Goal: Task Accomplishment & Management: Use online tool/utility

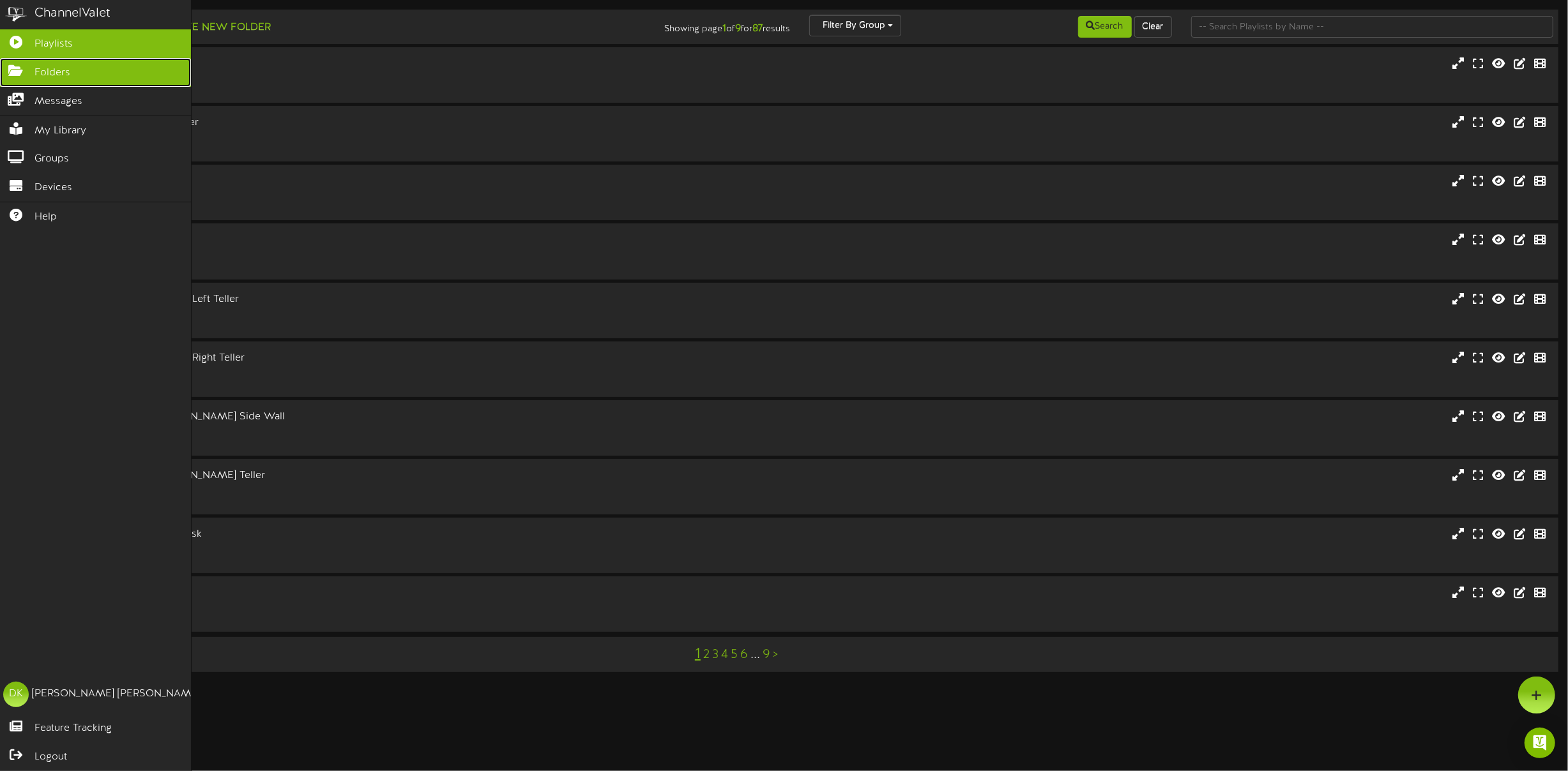
click at [30, 71] on icon at bounding box center [16, 69] width 32 height 9
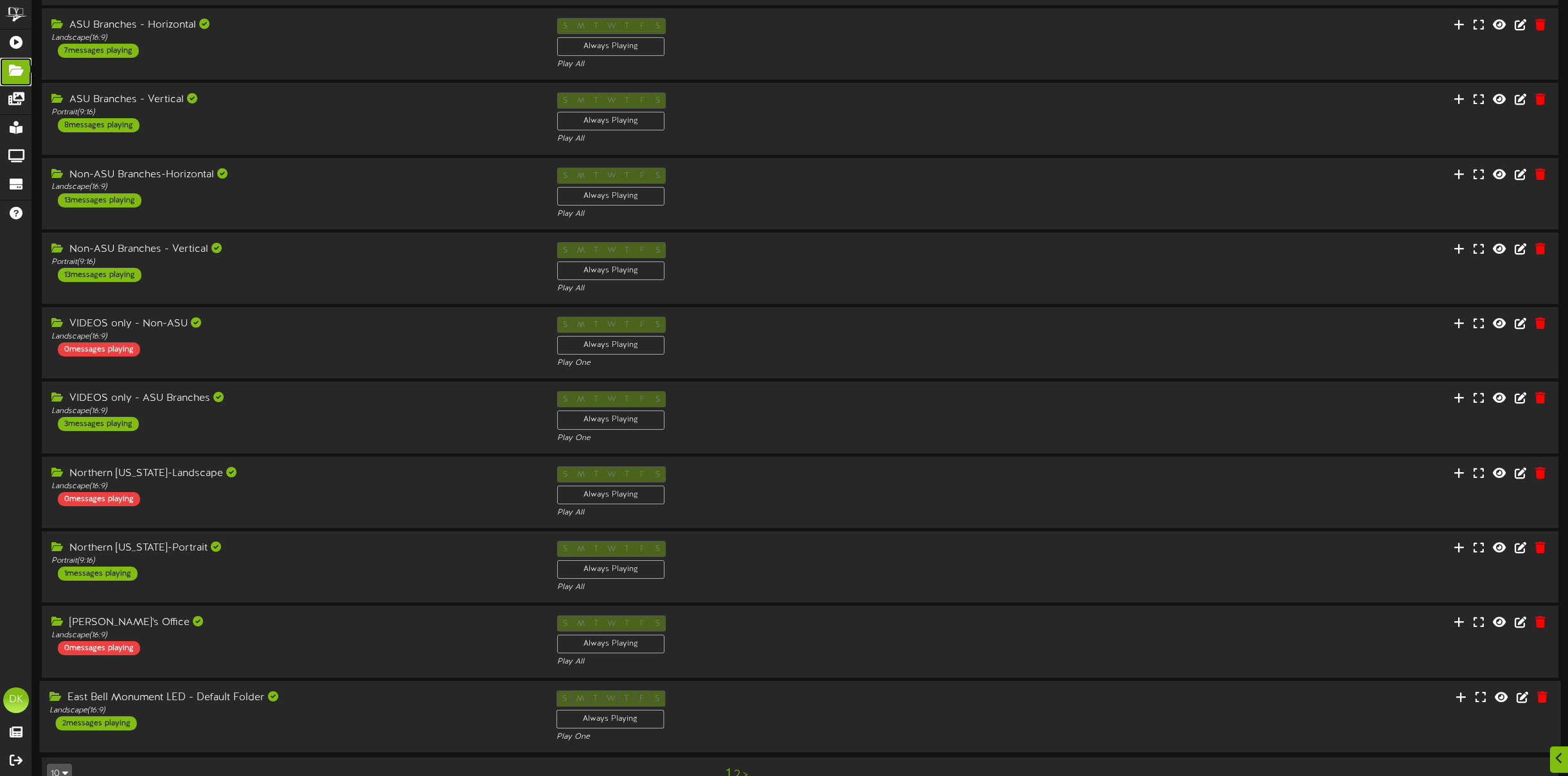
scroll to position [73, 0]
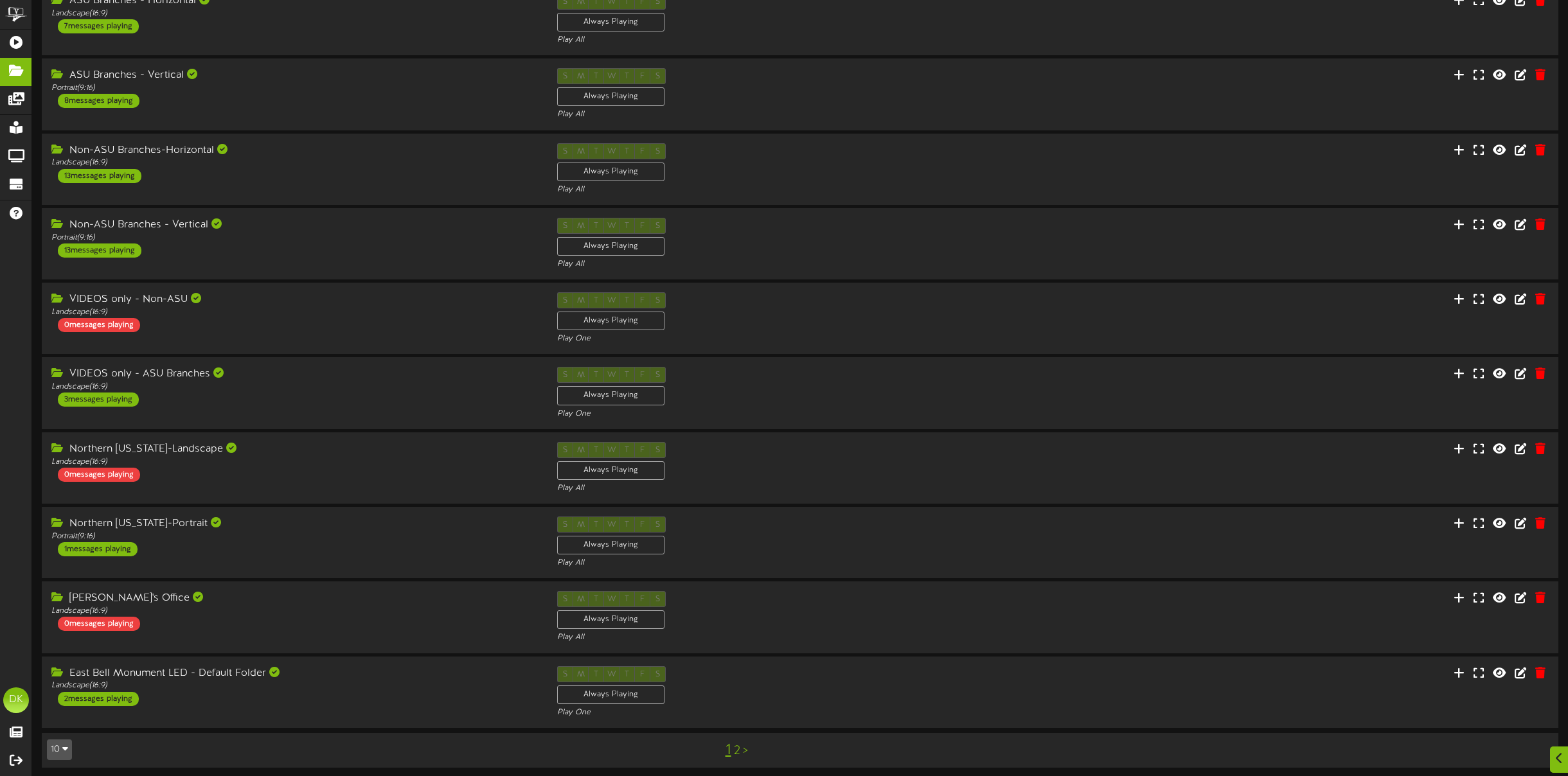
click at [62, 742] on button "10" at bounding box center [59, 750] width 25 height 21
click at [62, 706] on div "50" at bounding box center [98, 706] width 101 height 19
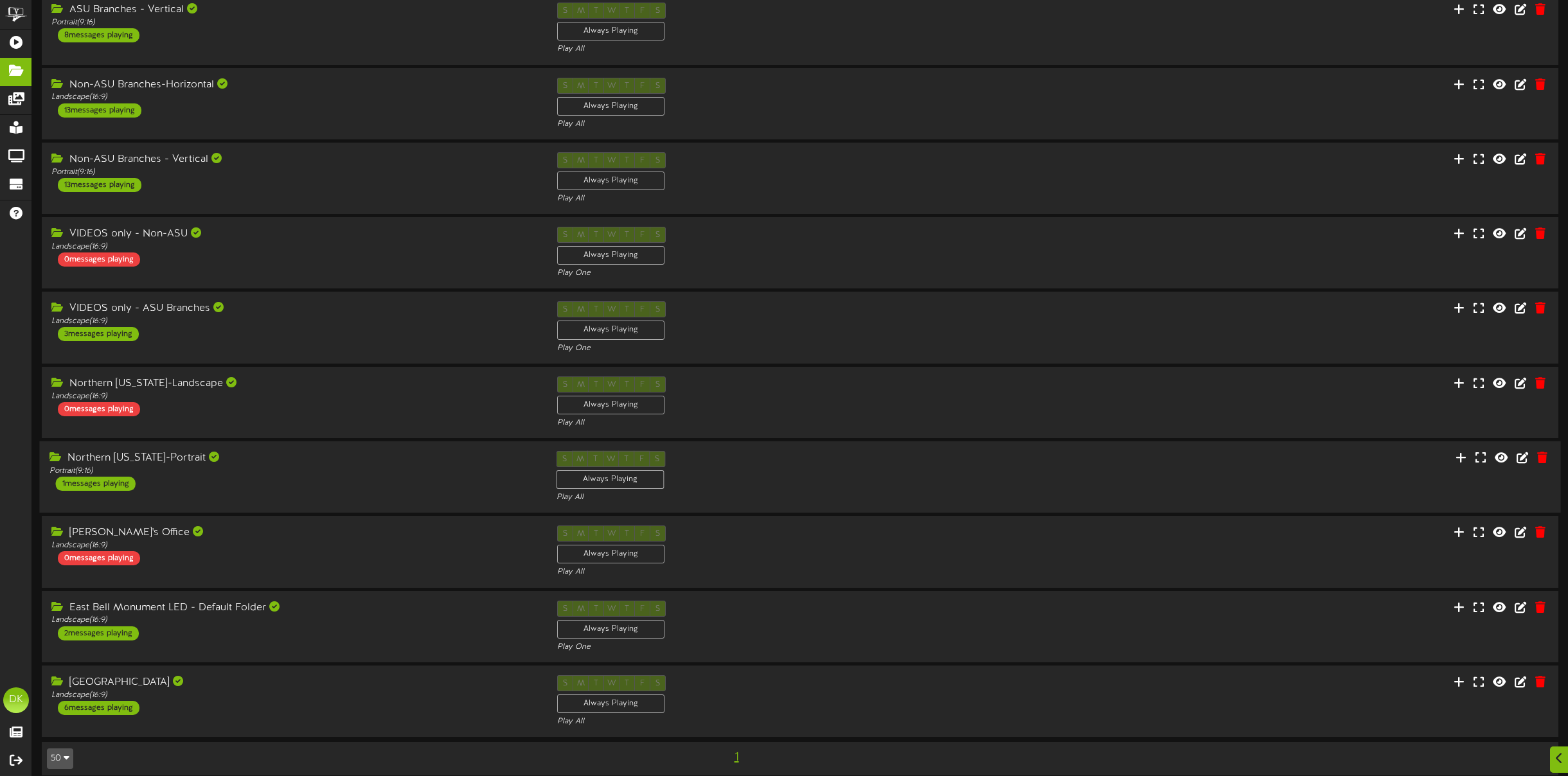
scroll to position [145, 0]
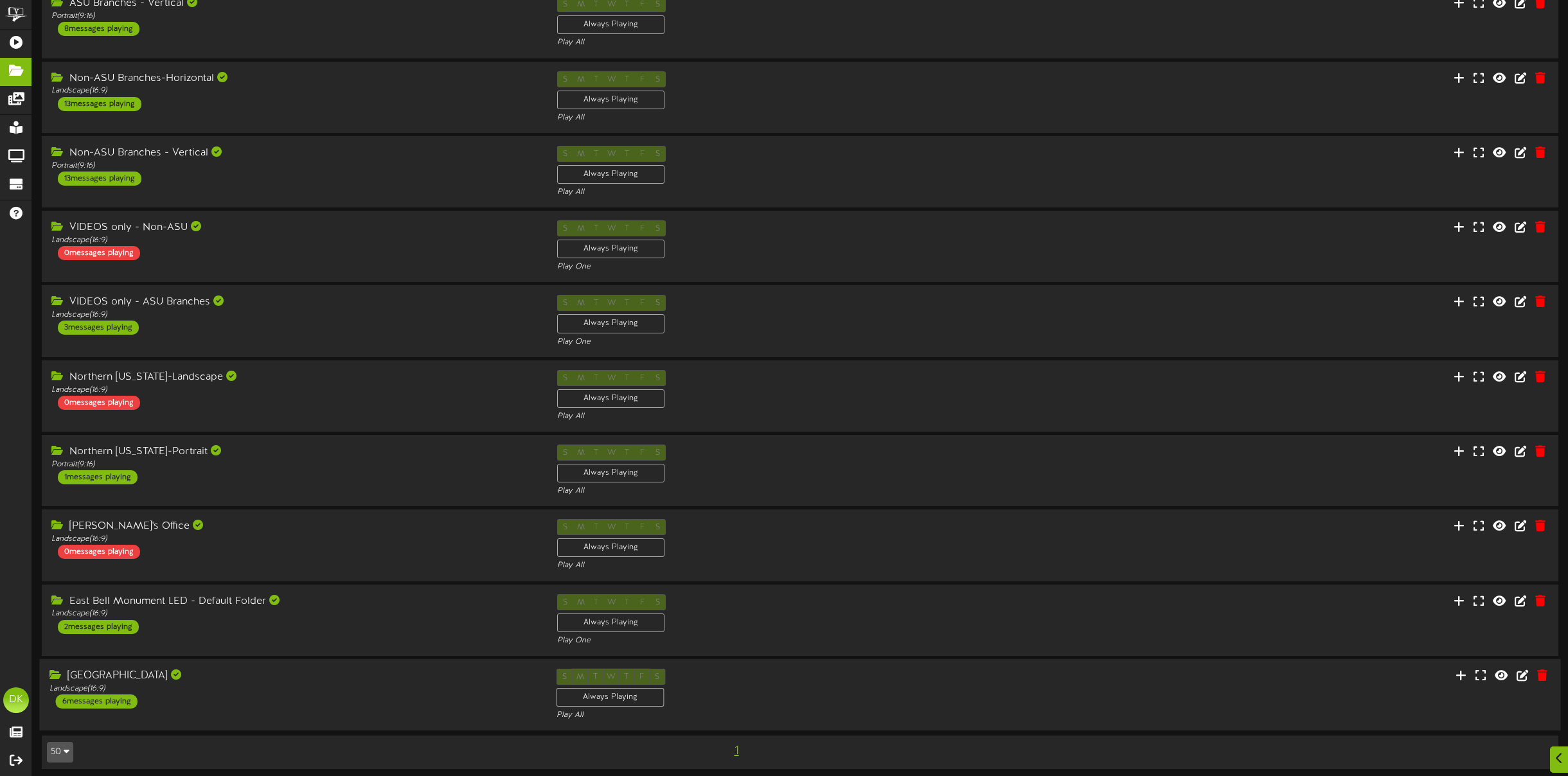
click at [113, 695] on div "6 messages playing" at bounding box center [96, 702] width 81 height 14
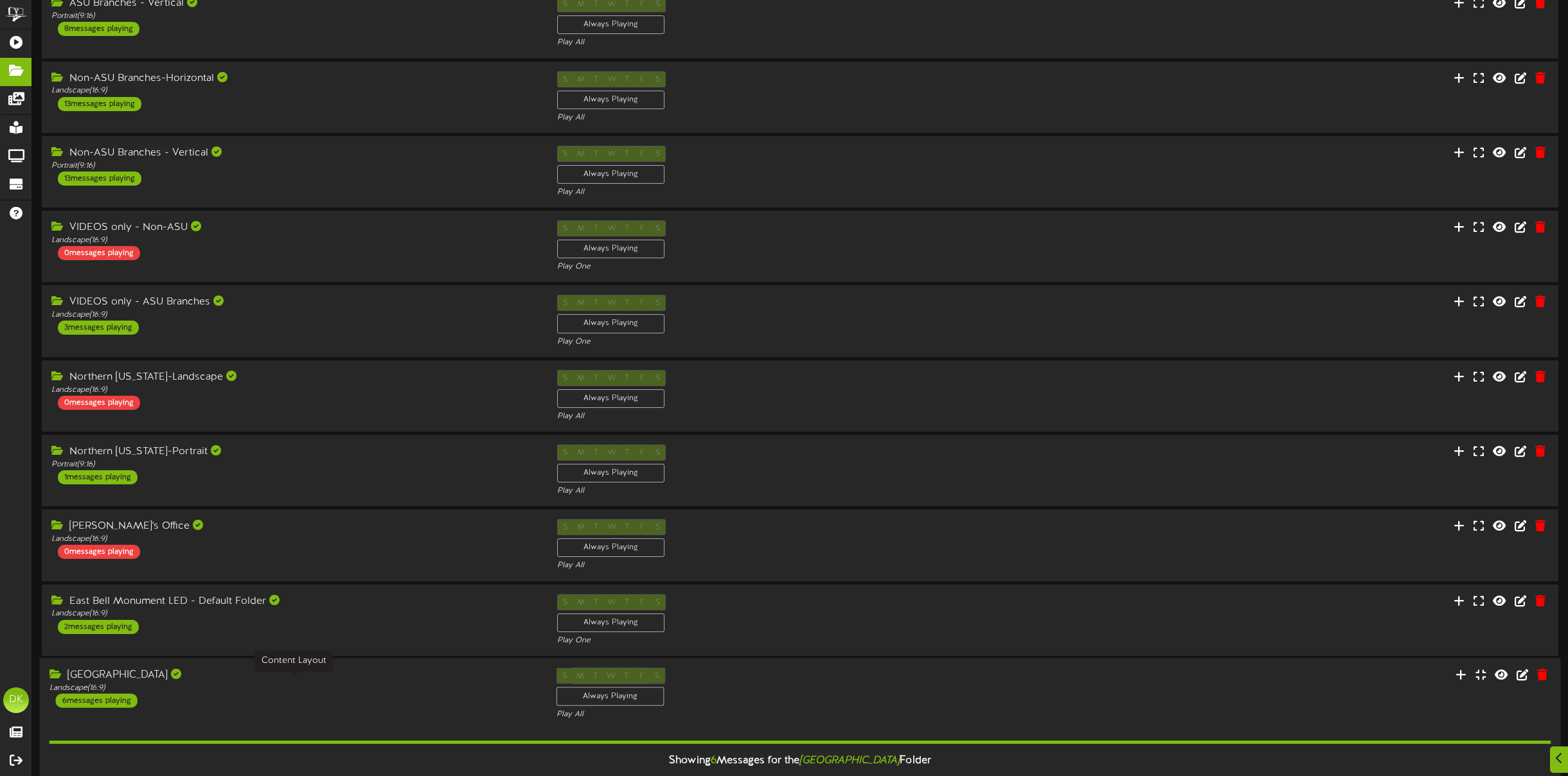
click at [411, 684] on div "Landscape ( 16:9 )" at bounding box center [293, 688] width 488 height 11
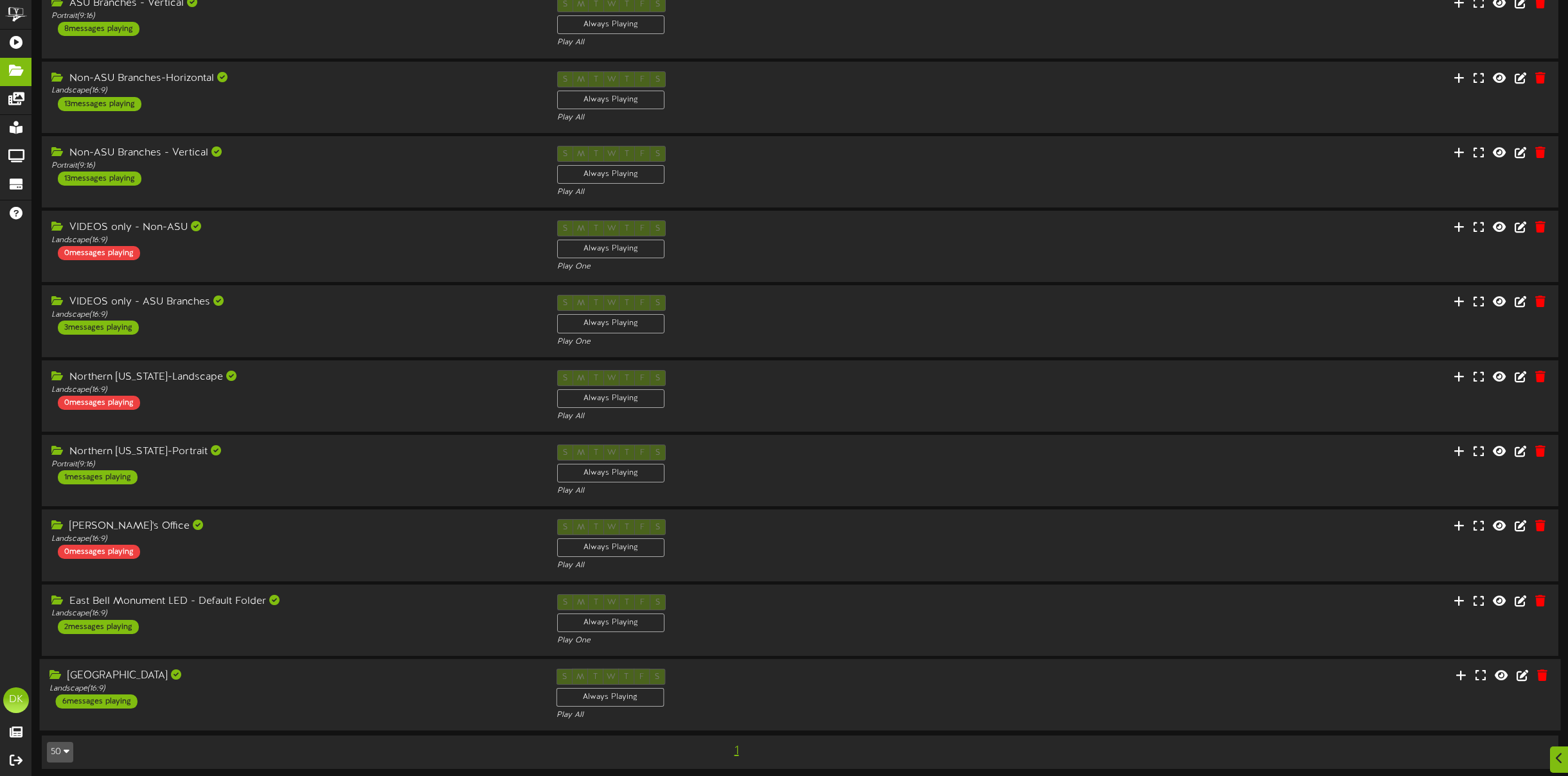
click at [113, 695] on div "6 messages playing" at bounding box center [96, 702] width 81 height 14
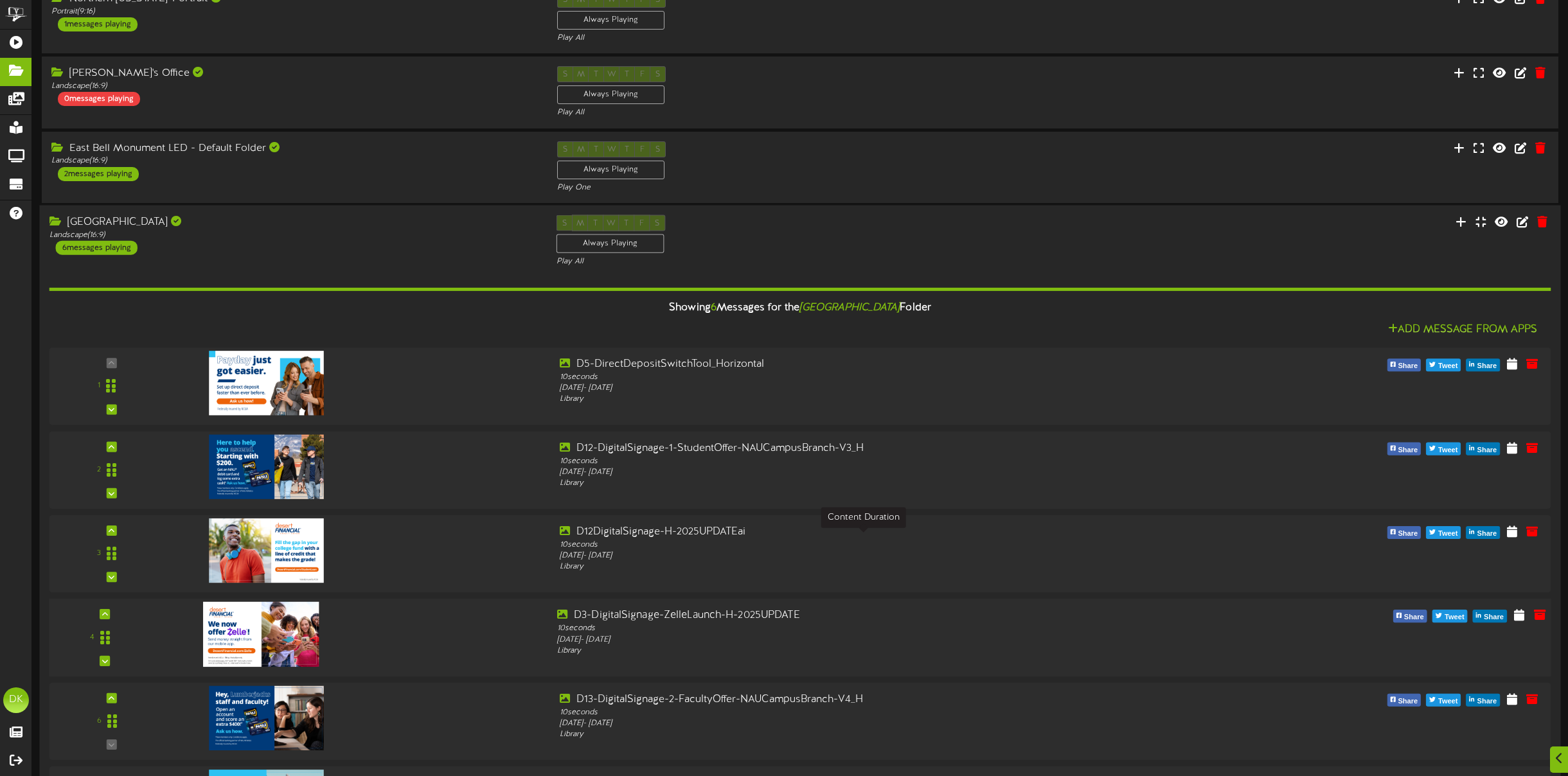
scroll to position [727, 0]
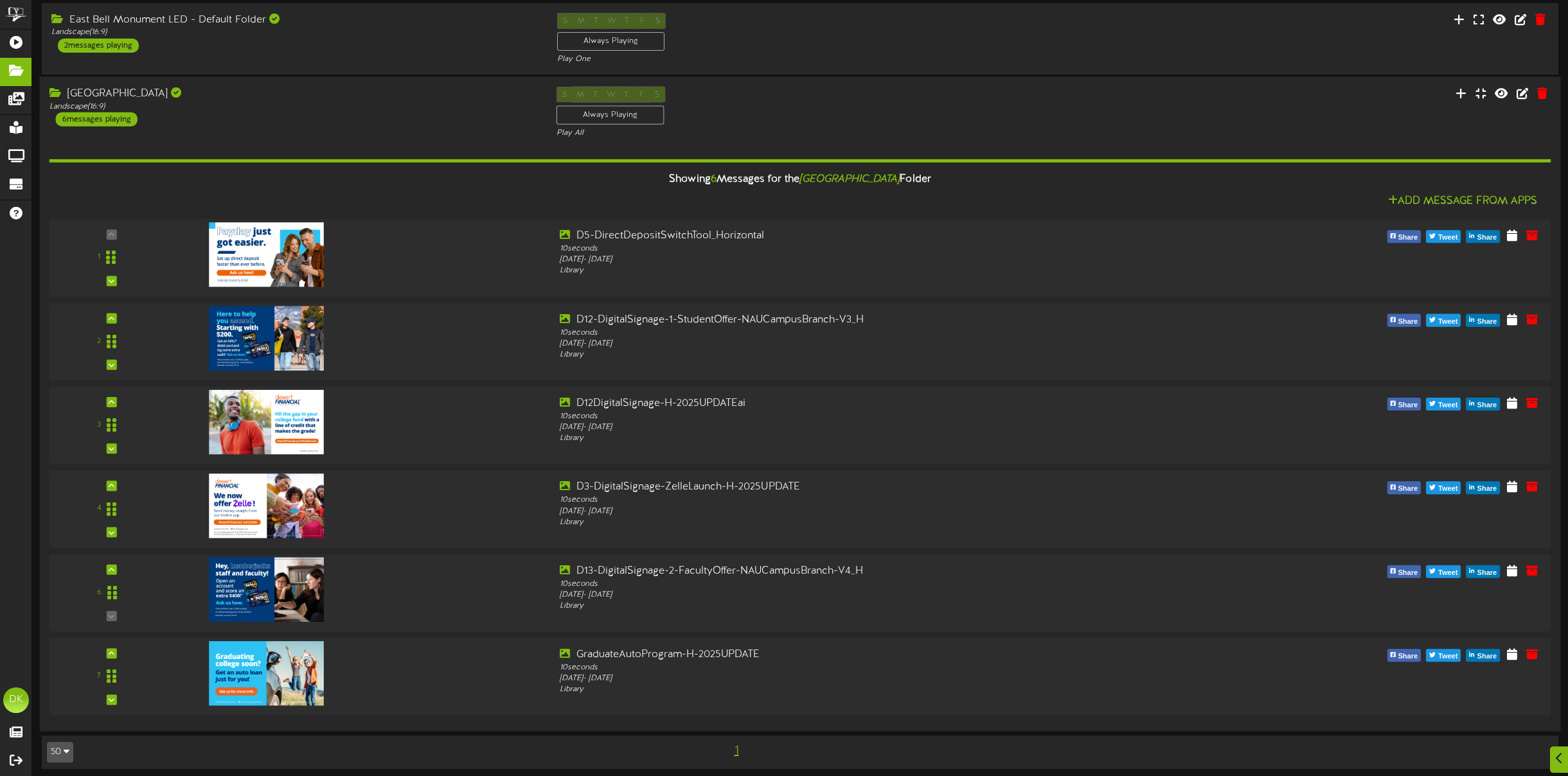
click at [1041, 194] on div "Add Message From Apps" at bounding box center [801, 202] width 1502 height 16
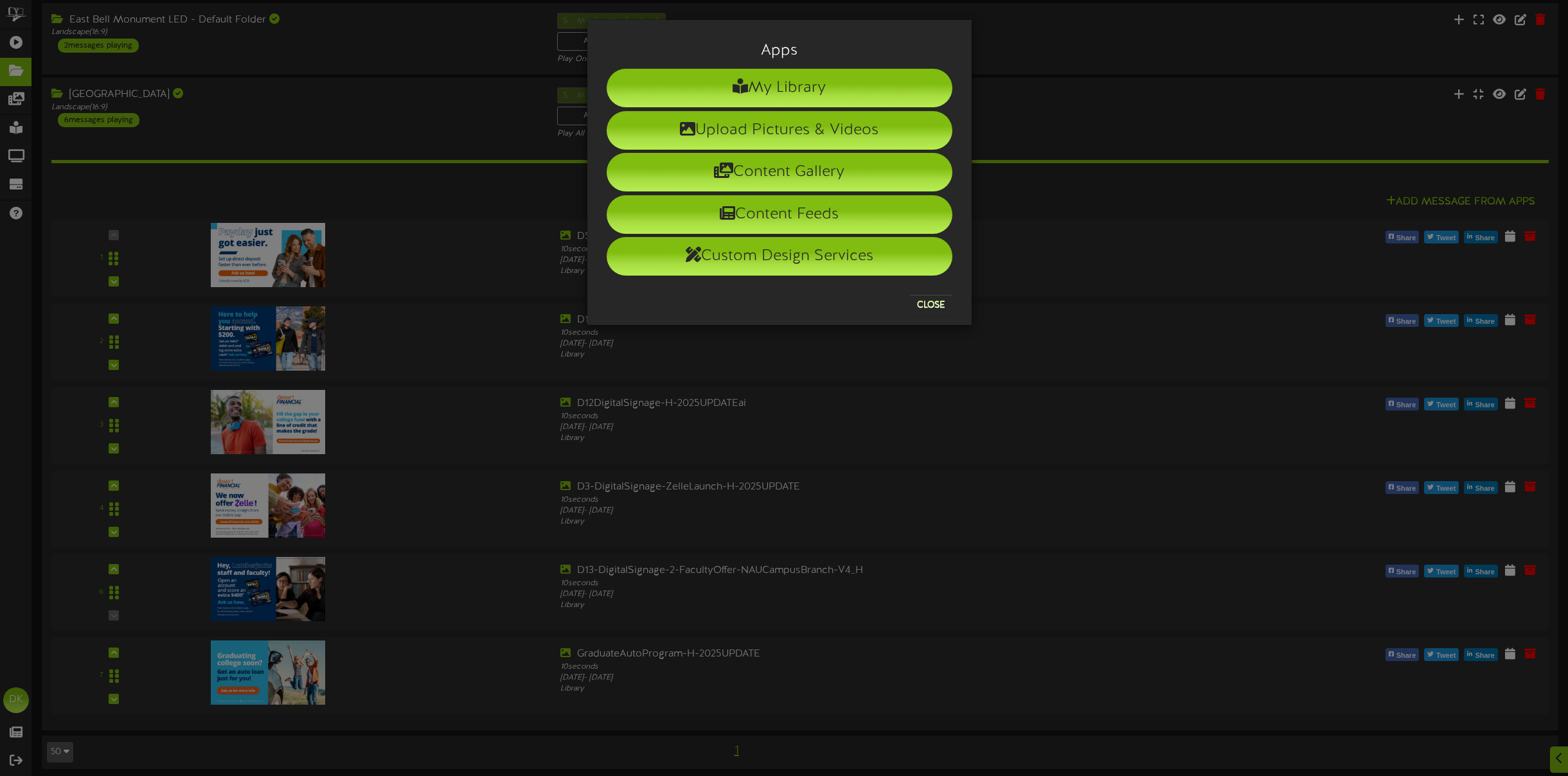
click at [1058, 84] on div "Apps My Library Upload Pictures & Videos Content Gallery Content Feeds Custom D…" at bounding box center [784, 388] width 1568 height 776
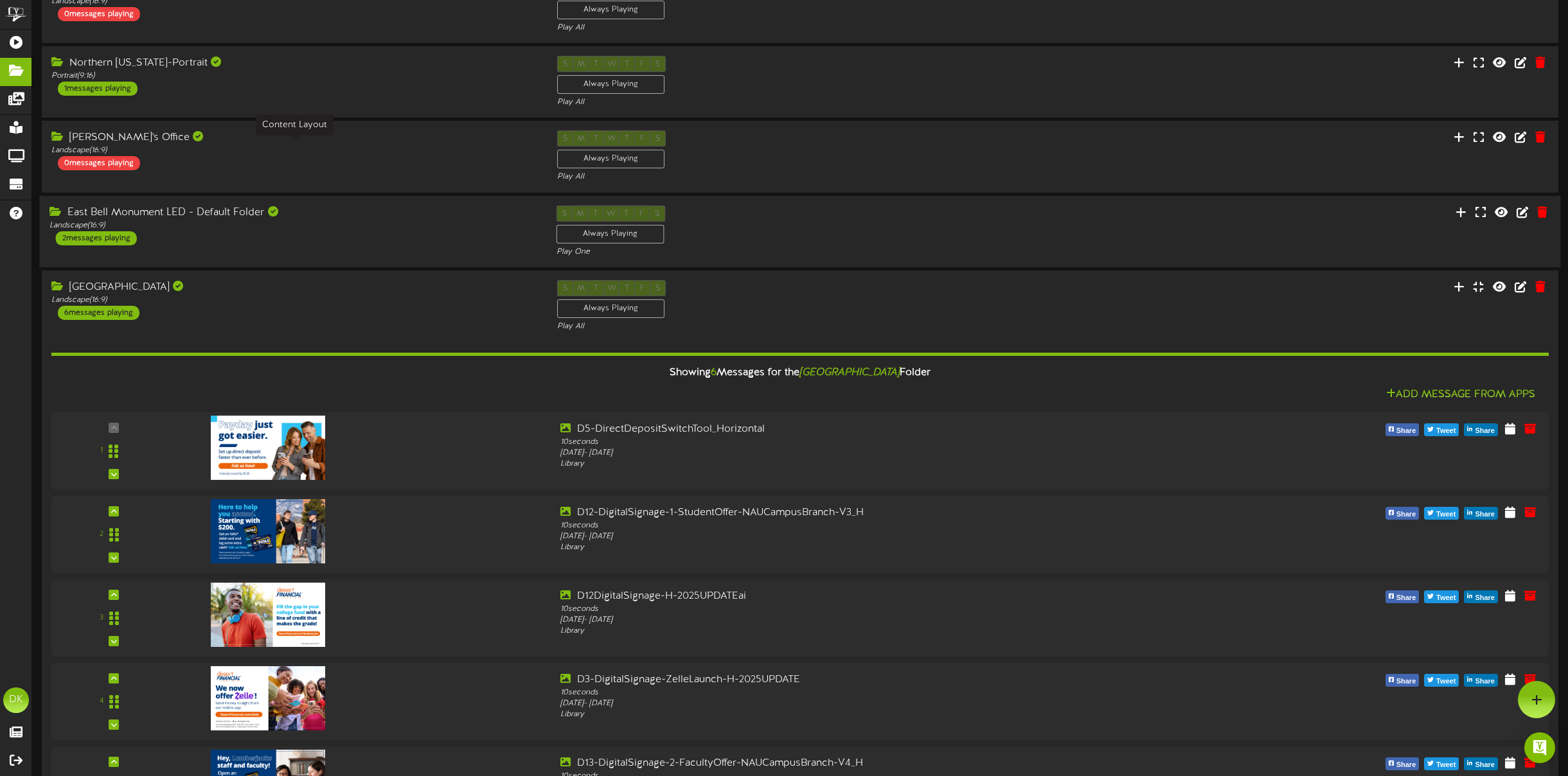
scroll to position [405, 0]
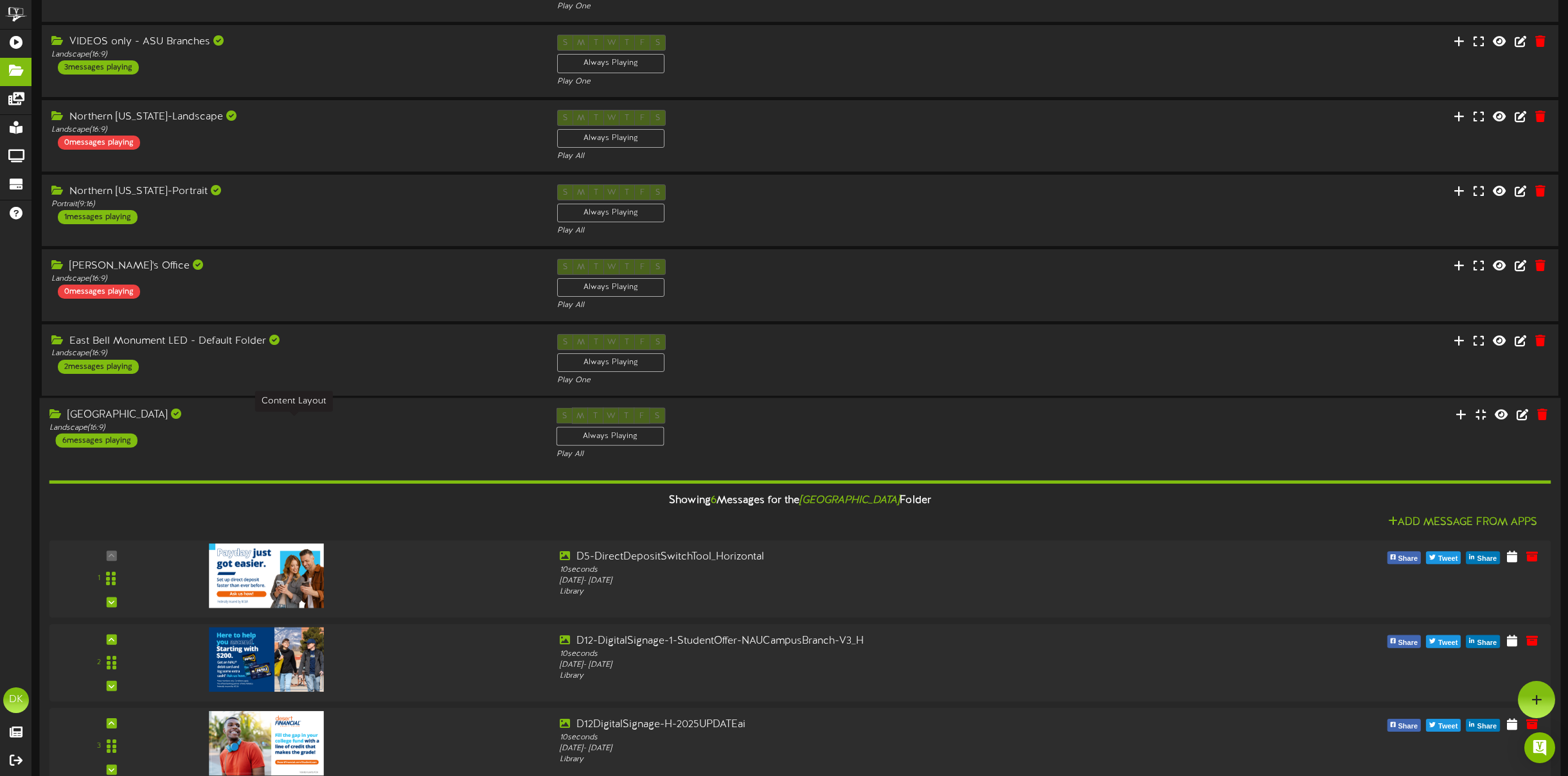
click at [402, 428] on div "[GEOGRAPHIC_DATA] Landscape ( 16:9 ) 6 messages playing" at bounding box center [293, 428] width 507 height 40
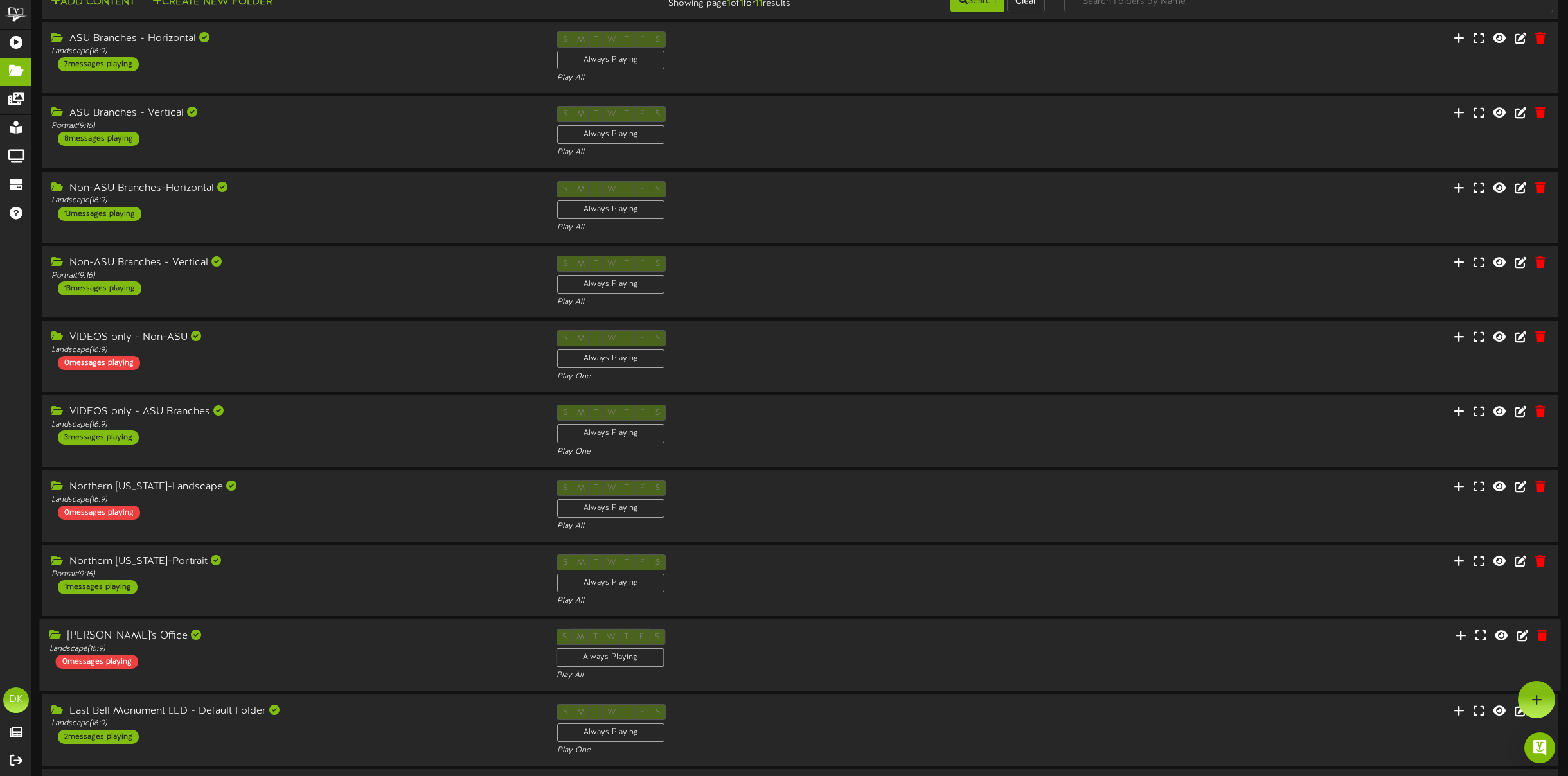
scroll to position [0, 0]
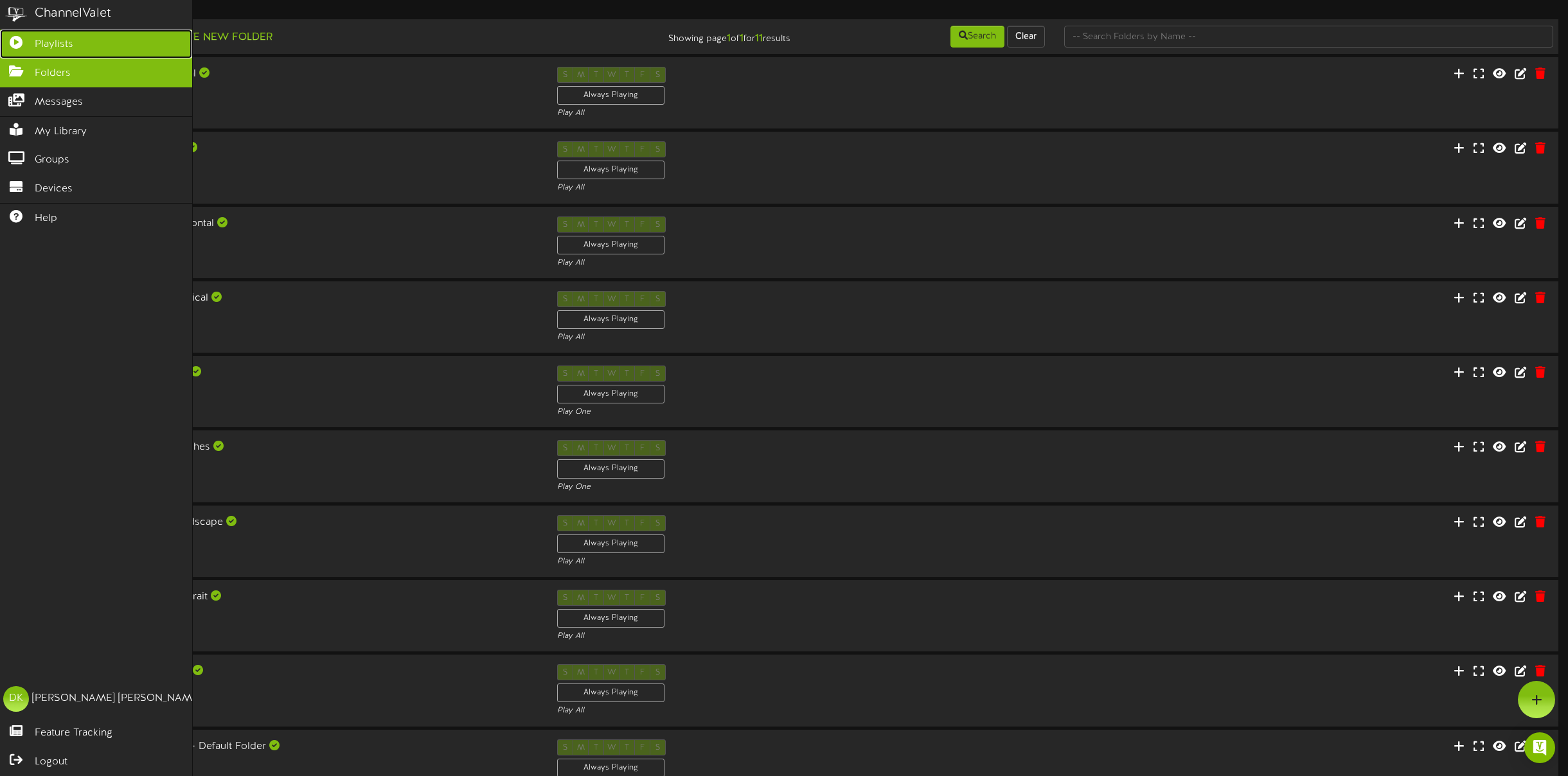
click at [46, 42] on span "Playlists" at bounding box center [54, 44] width 39 height 15
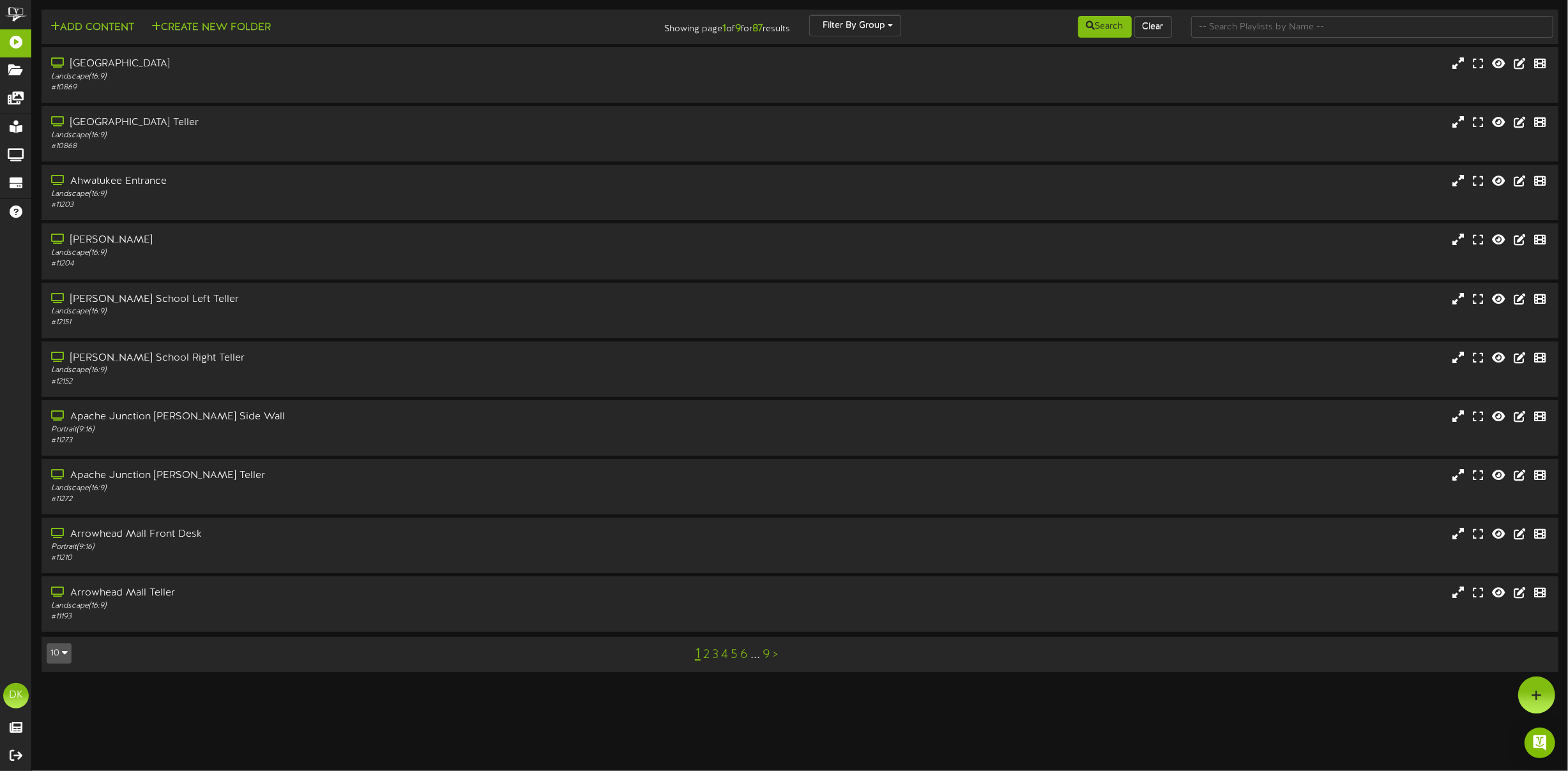
click at [62, 654] on icon "button" at bounding box center [64, 652] width 5 height 9
click at [60, 608] on div "50" at bounding box center [59, 609] width 24 height 19
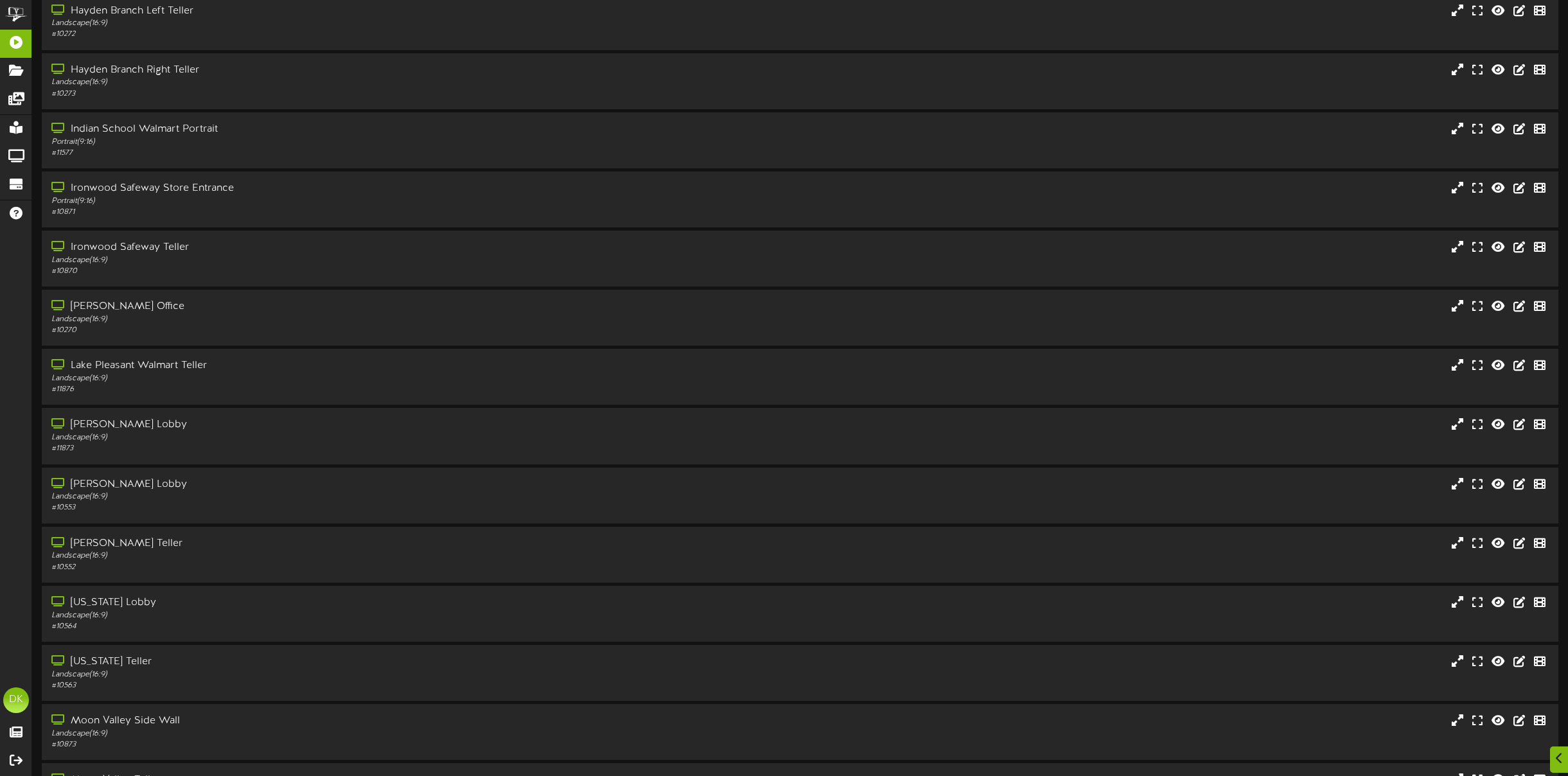
scroll to position [2281, 0]
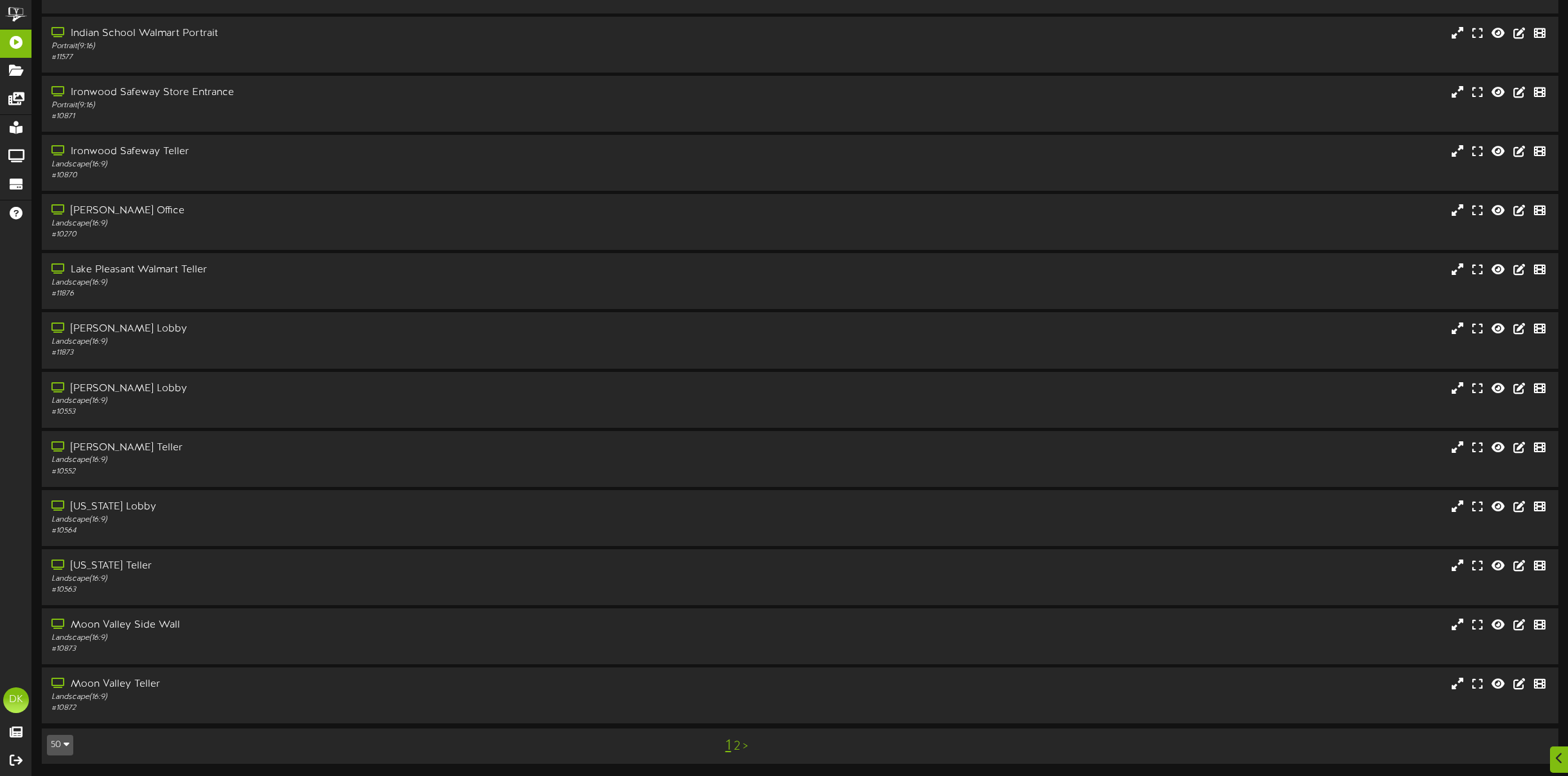
click at [66, 746] on icon "button" at bounding box center [66, 744] width 6 height 9
click at [63, 721] on div "100" at bounding box center [59, 720] width 24 height 19
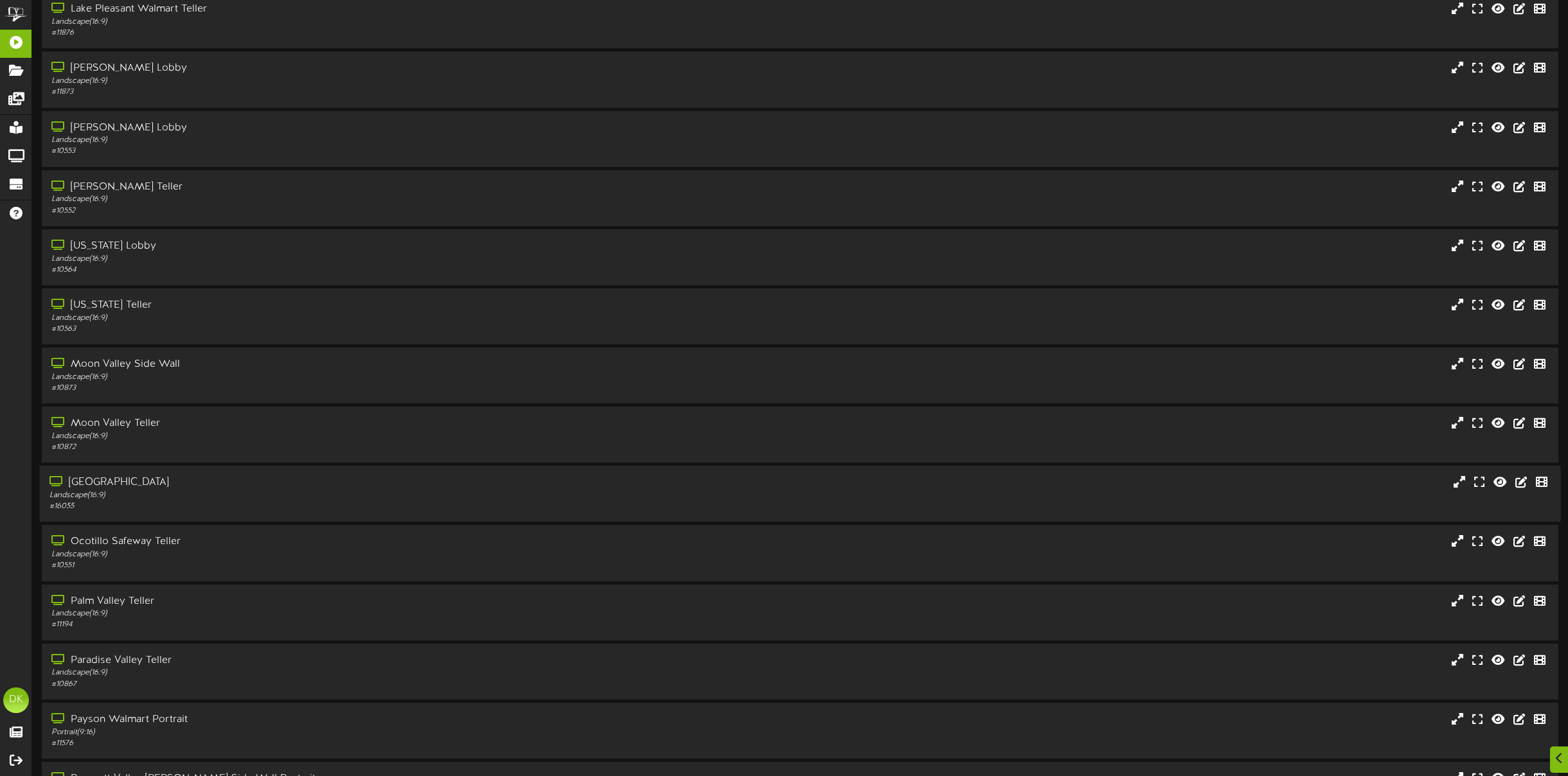
scroll to position [2670, 0]
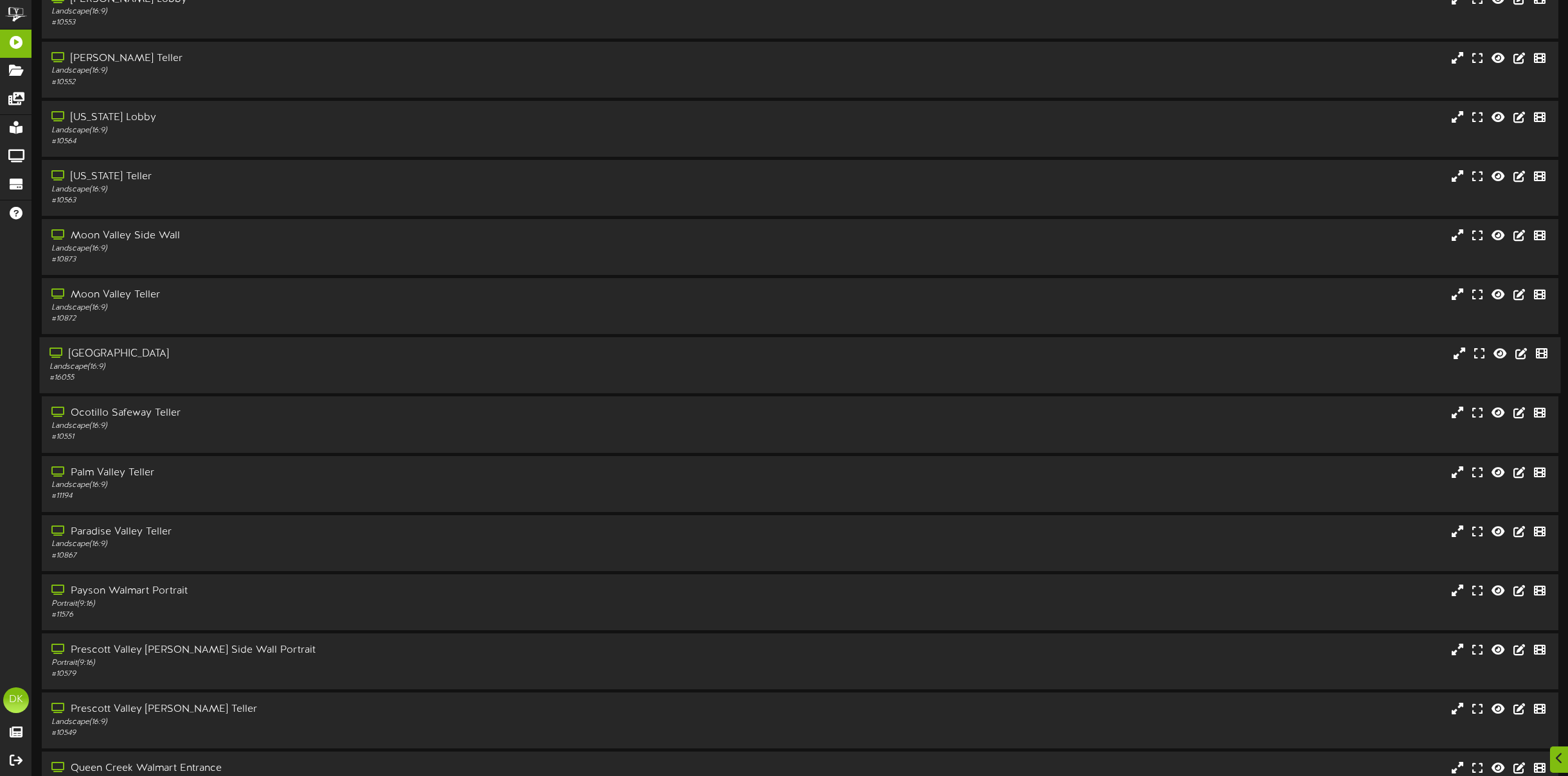
click at [131, 358] on div "[GEOGRAPHIC_DATA]" at bounding box center [356, 354] width 614 height 15
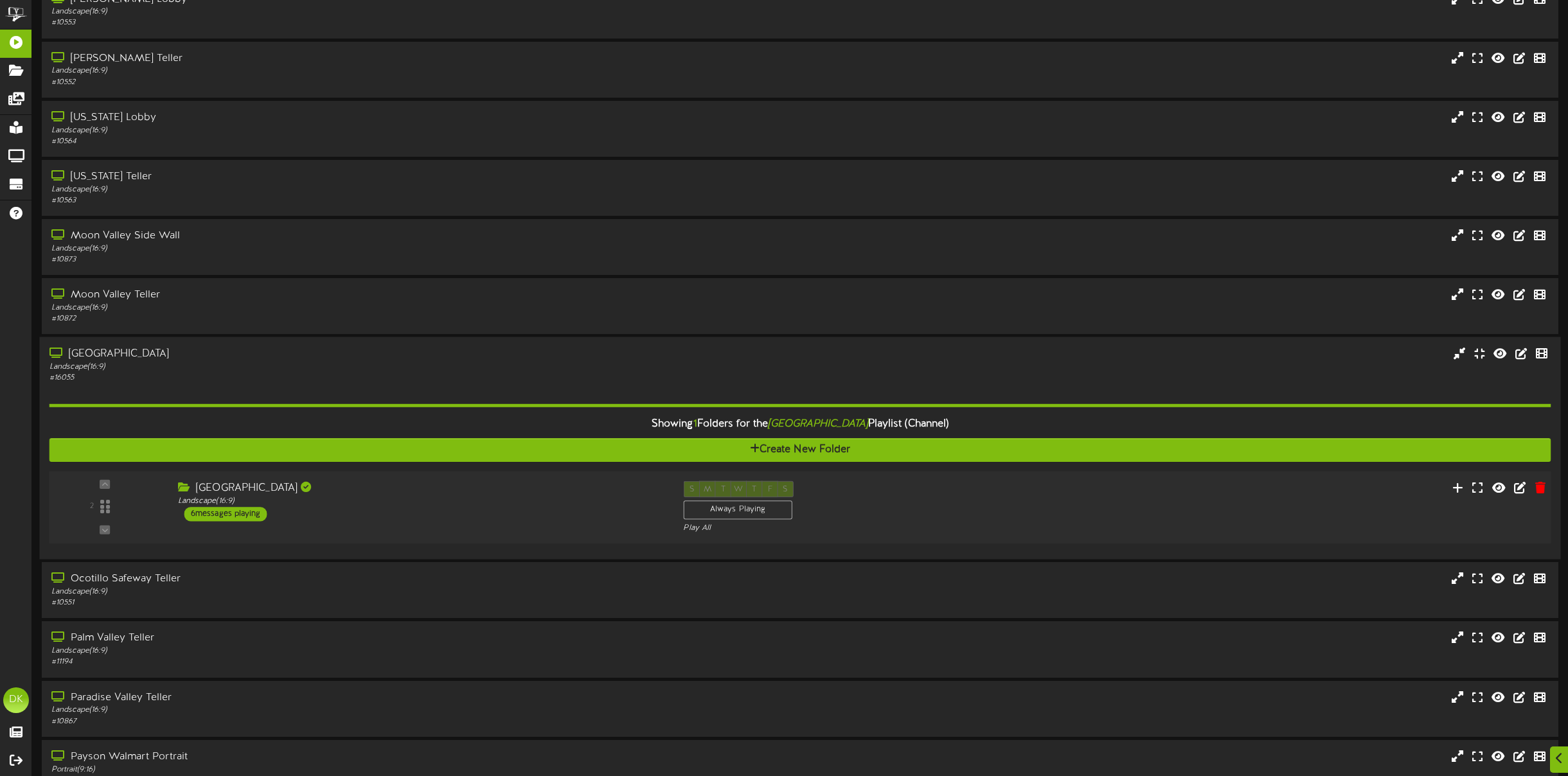
click at [228, 512] on div "6 messages playing" at bounding box center [225, 514] width 83 height 14
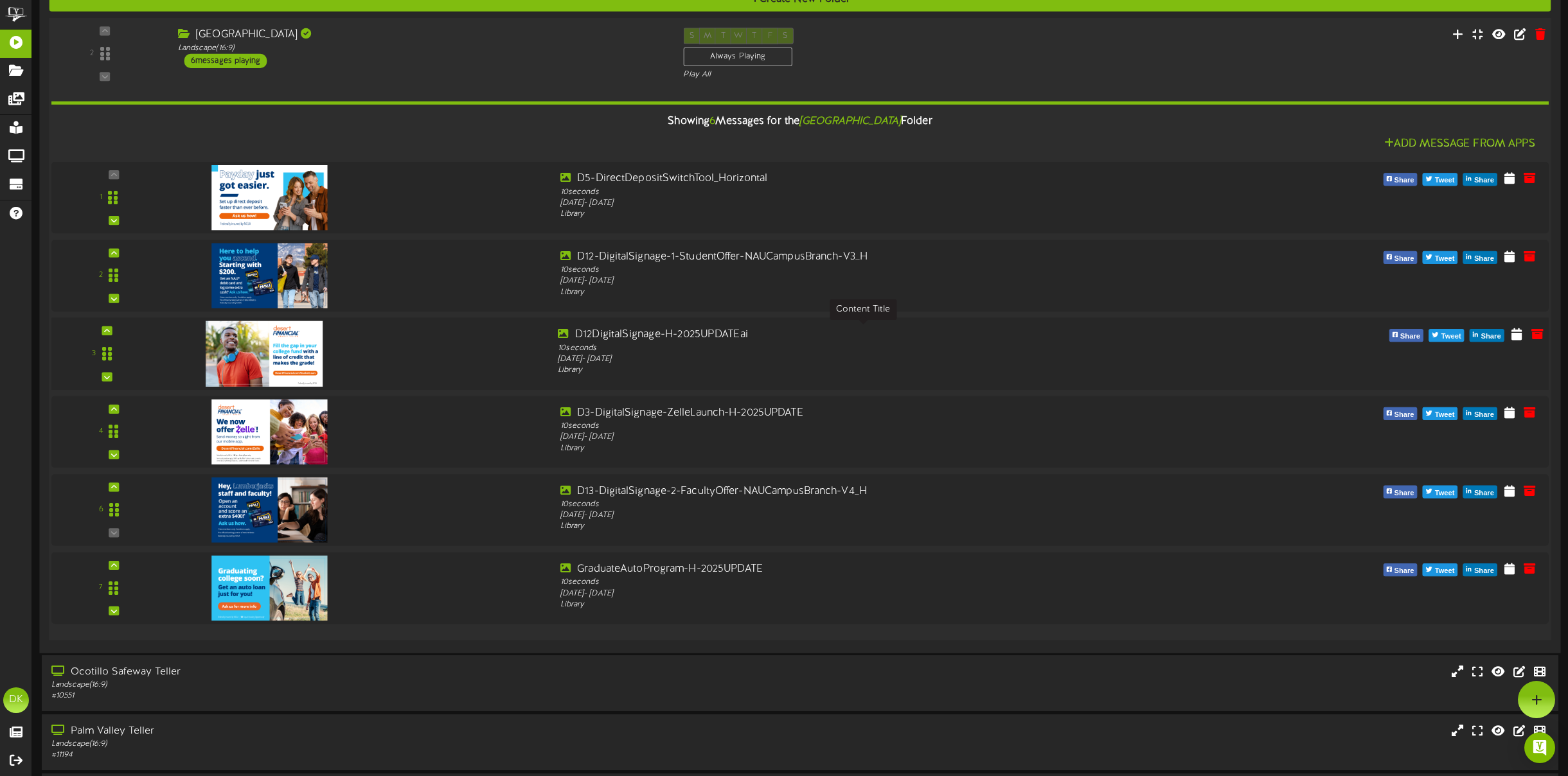
scroll to position [2927, 0]
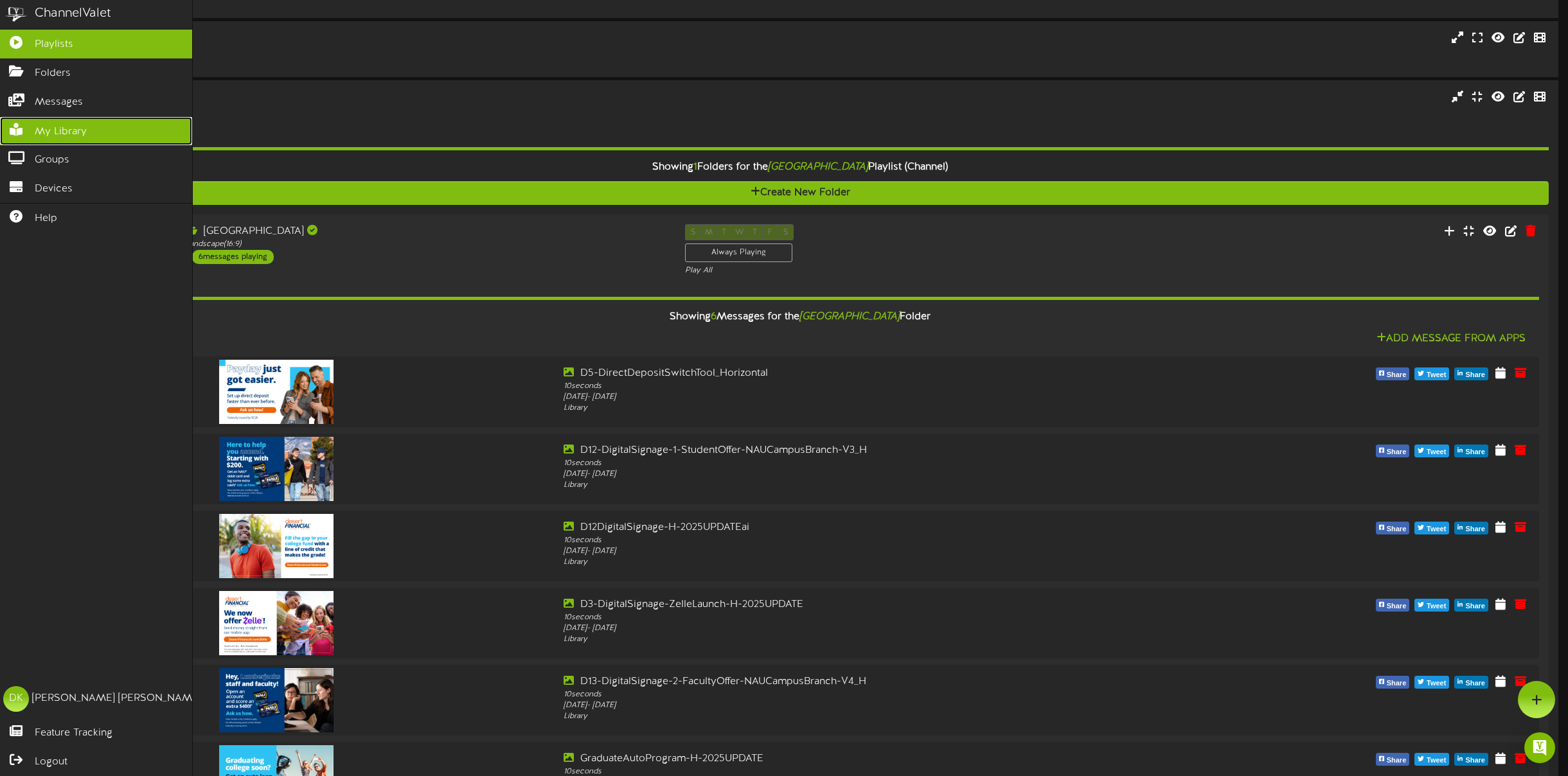
click at [40, 130] on span "My Library" at bounding box center [61, 132] width 52 height 15
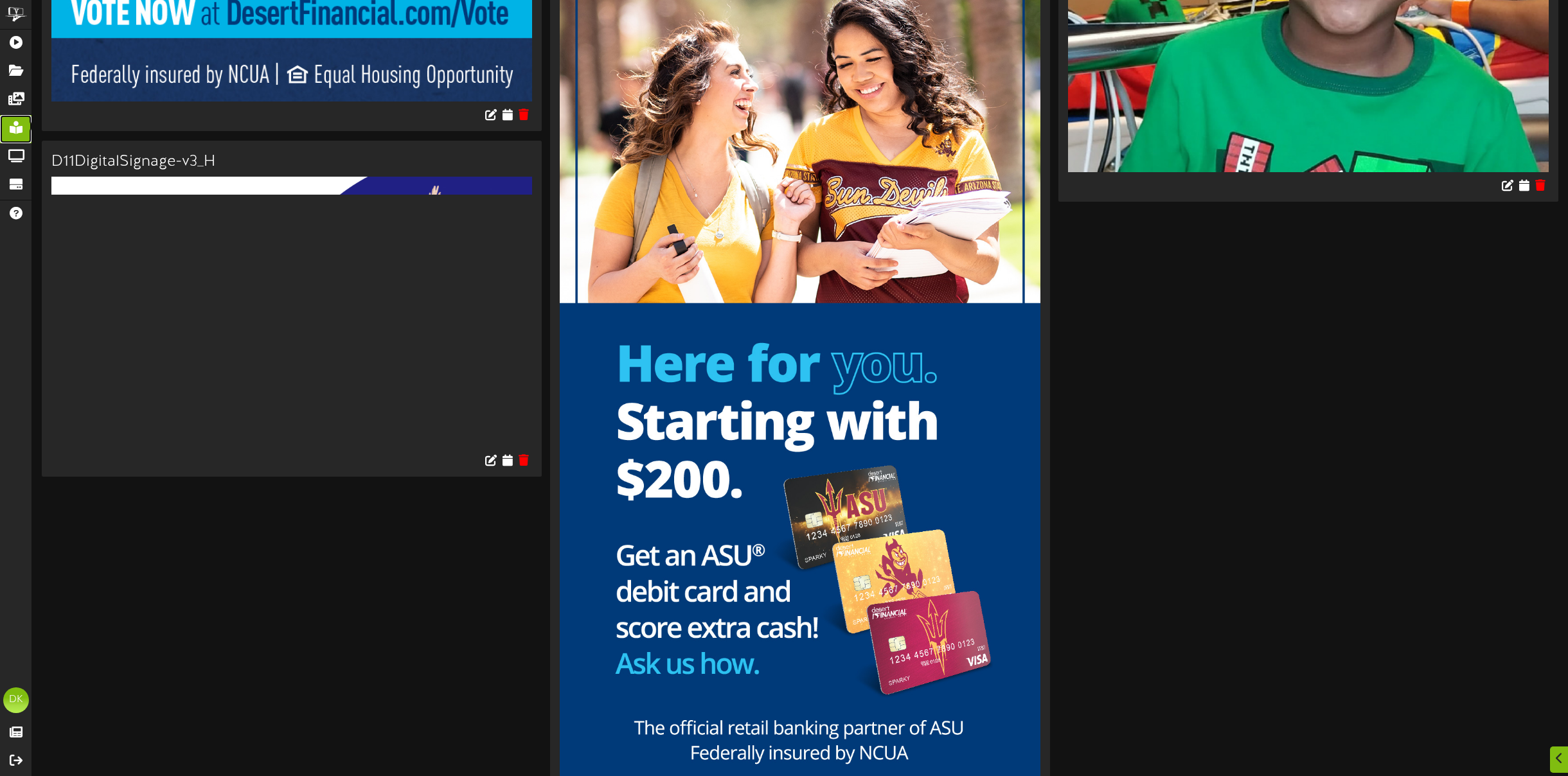
scroll to position [20103, 0]
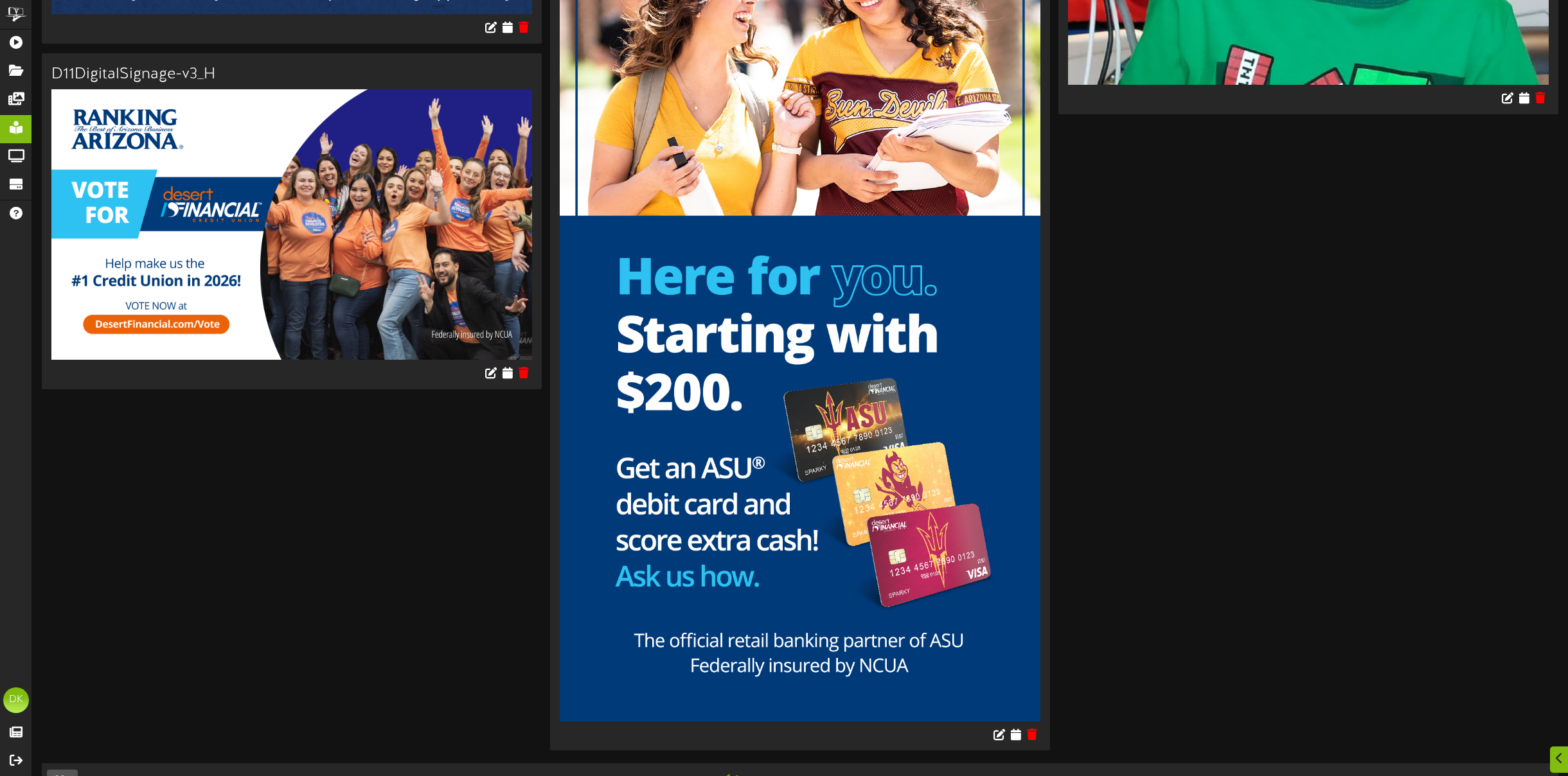
click at [737, 774] on link "2" at bounding box center [737, 782] width 6 height 14
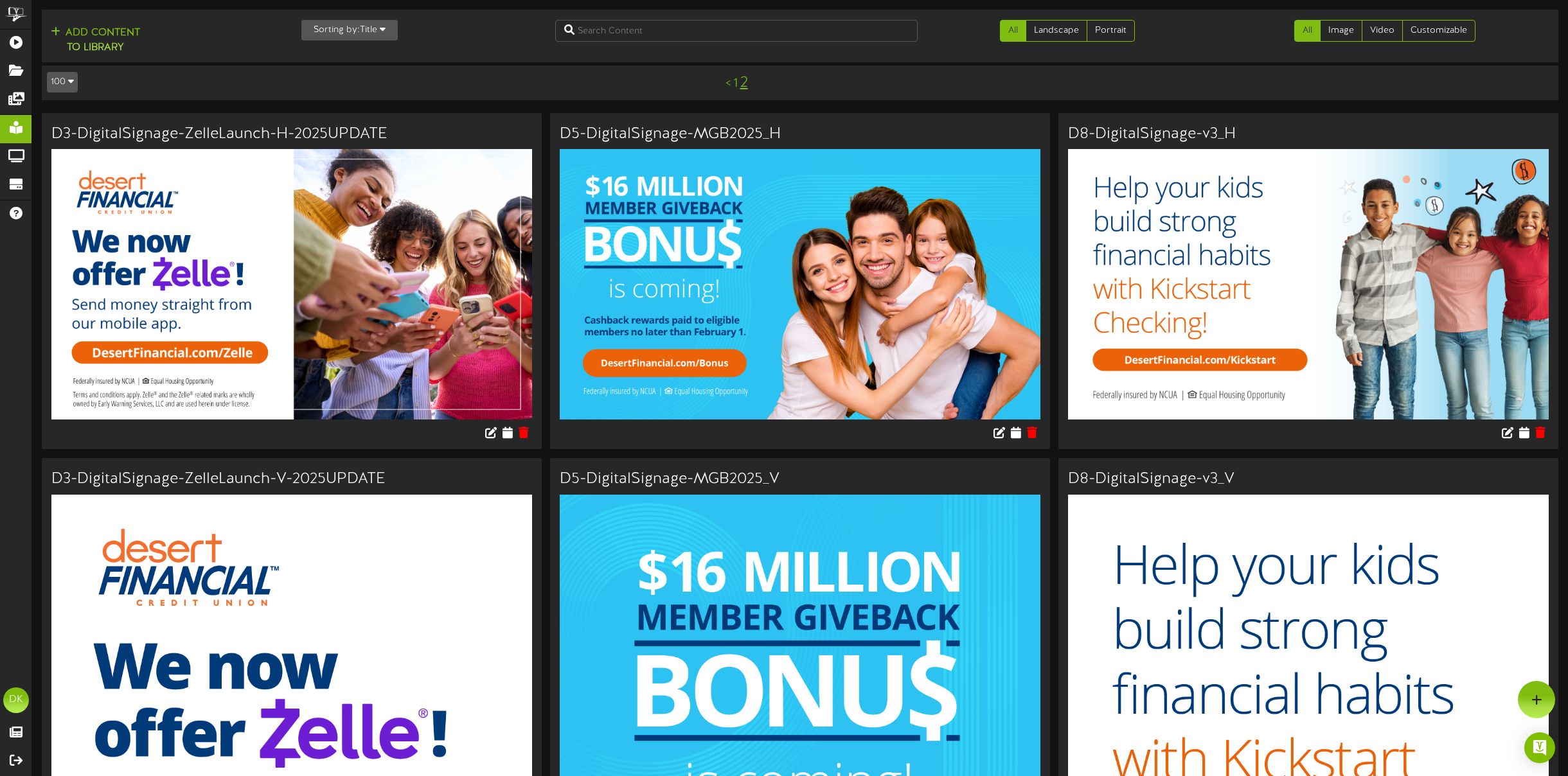
click at [179, 51] on div "Add Content to Library" at bounding box center [164, 40] width 236 height 31
click at [638, 30] on input "text" at bounding box center [737, 31] width 363 height 22
click at [561, 29] on input "grand" at bounding box center [737, 31] width 363 height 22
click at [657, 26] on input "grand" at bounding box center [737, 31] width 363 height 22
type input "grand"
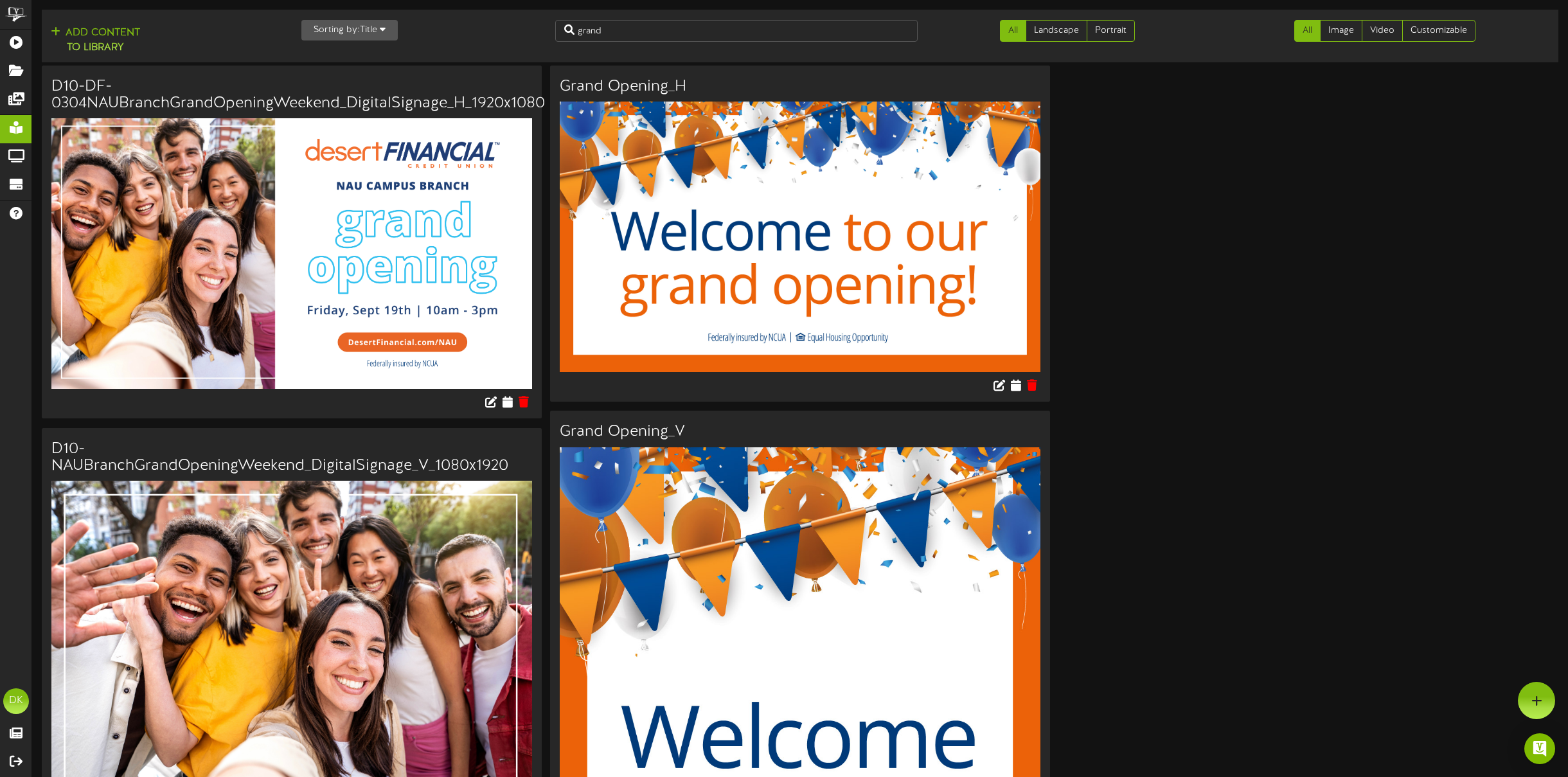
click at [1294, 574] on div "D10-DF-0304NAUBranchGrandOpeningWeekend_DigitalSignage_H_1920x1080" at bounding box center [800, 720] width 1517 height 1309
click at [1298, 259] on div "D10-DF-0304NAUBranchGrandOpeningWeekend_DigitalSignage_H_1920x1080" at bounding box center [800, 720] width 1517 height 1309
